Goal: Transaction & Acquisition: Purchase product/service

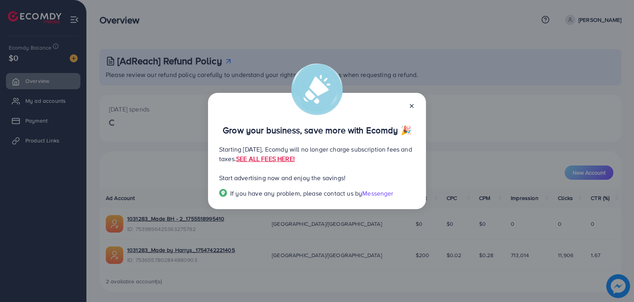
click at [411, 109] on icon at bounding box center [412, 106] width 6 height 6
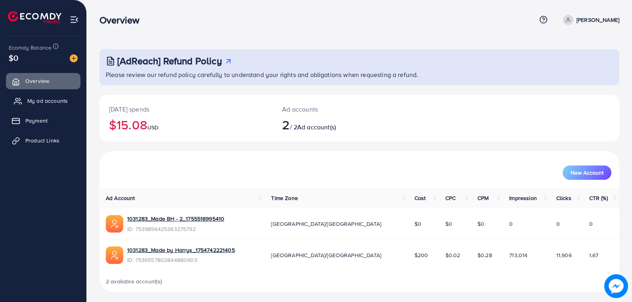
click at [29, 94] on link "My ad accounts" at bounding box center [43, 101] width 75 height 16
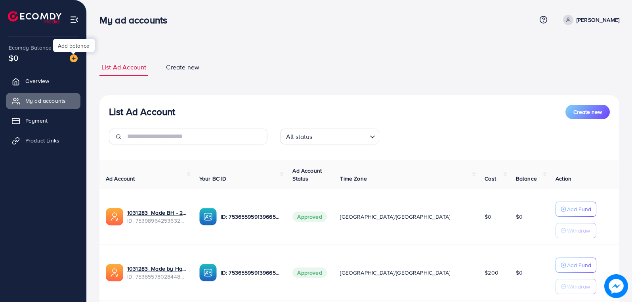
click at [75, 58] on img at bounding box center [74, 58] width 8 height 8
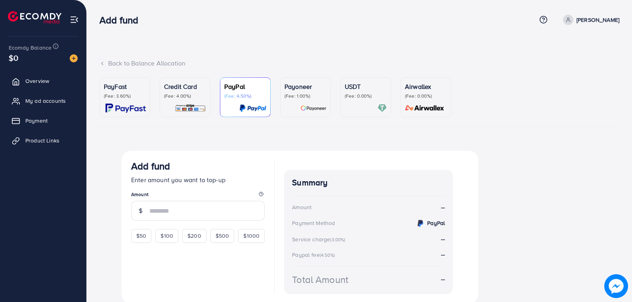
click at [137, 100] on div "PayFast (Fee: 3.60%)" at bounding box center [125, 97] width 42 height 31
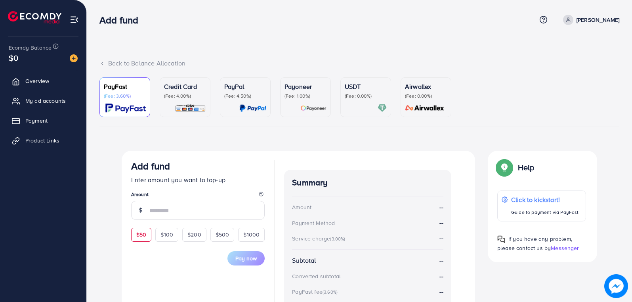
click at [140, 231] on span "$50" at bounding box center [141, 234] width 10 height 8
type input "**"
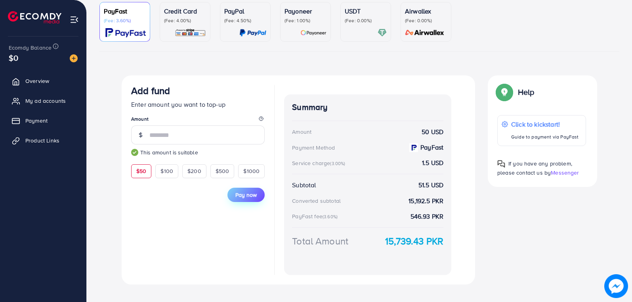
scroll to position [76, 0]
click at [240, 188] on button "Pay now" at bounding box center [245, 194] width 37 height 14
